Goal: Register for event/course

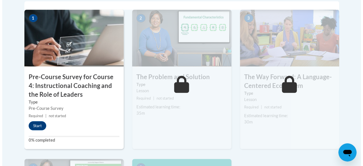
scroll to position [203, 0]
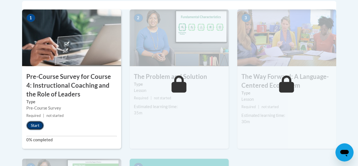
click at [32, 127] on button "Start" at bounding box center [35, 125] width 18 height 9
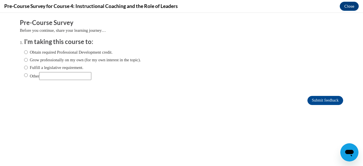
scroll to position [0, 0]
click at [48, 53] on label "Obtain required Professional Development credit." at bounding box center [68, 52] width 88 height 6
click at [28, 53] on input "Obtain required Professional Development credit." at bounding box center [26, 52] width 4 height 6
radio input "true"
click at [308, 97] on input "Submit feedback" at bounding box center [325, 100] width 36 height 9
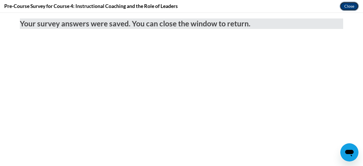
click at [348, 7] on button "Close" at bounding box center [348, 6] width 19 height 9
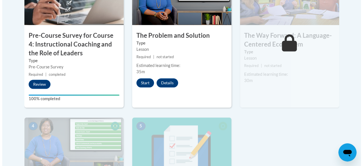
scroll to position [243, 0]
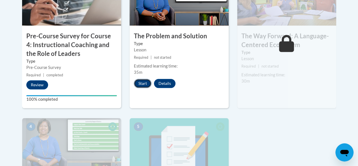
click at [142, 82] on button "Start" at bounding box center [143, 83] width 18 height 9
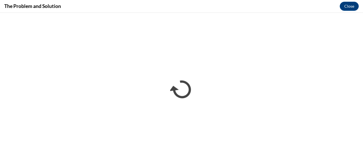
scroll to position [0, 0]
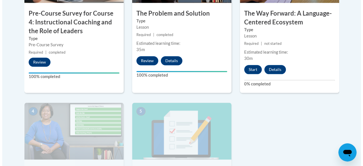
scroll to position [265, 0]
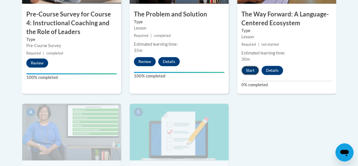
click at [253, 74] on button "Start" at bounding box center [251, 70] width 18 height 9
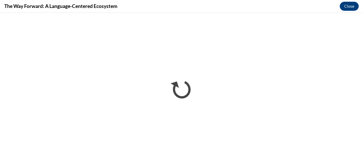
scroll to position [0, 0]
